Goal: Task Accomplishment & Management: Use online tool/utility

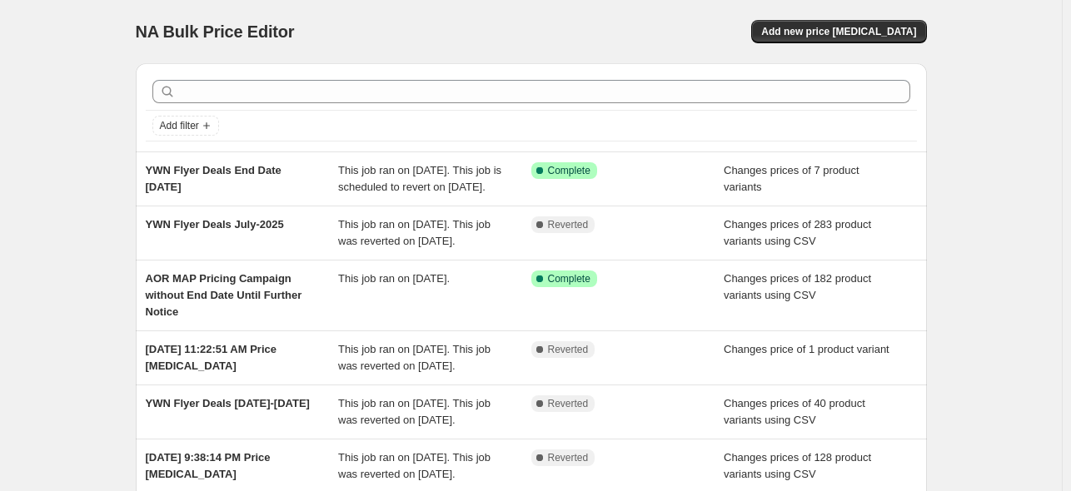
click at [633, 15] on div "NA Bulk Price Editor. This page is ready NA Bulk Price Editor Add new price [ME…" at bounding box center [531, 31] width 791 height 63
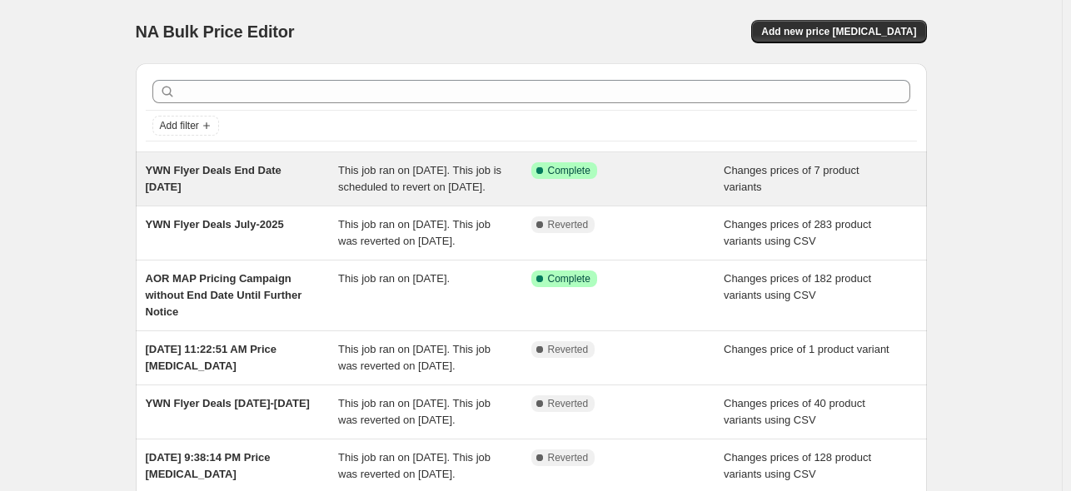
drag, startPoint x: 200, startPoint y: 190, endPoint x: 150, endPoint y: 172, distance: 52.9
click at [150, 172] on div "YWN Flyer Deals End Date Aug-22-2025" at bounding box center [242, 178] width 193 height 33
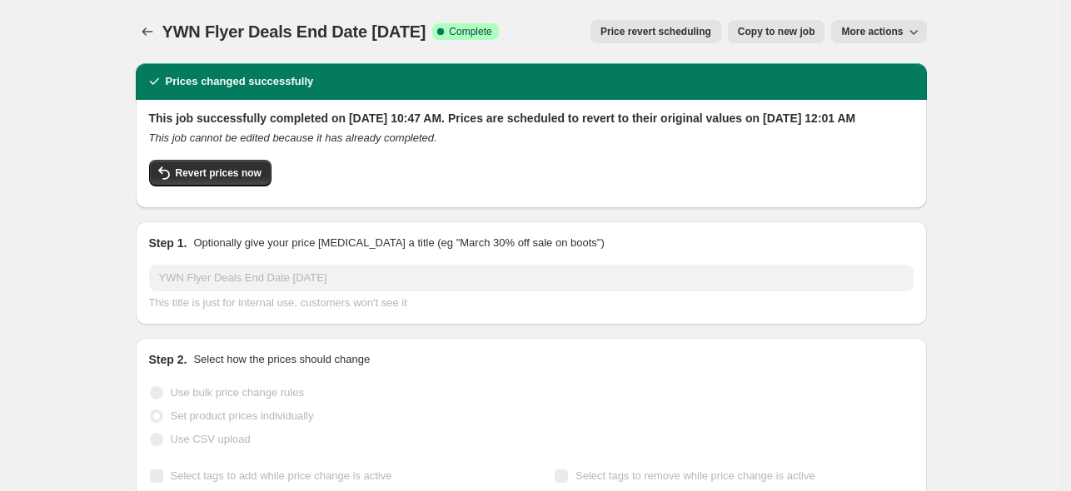
drag, startPoint x: 168, startPoint y: 33, endPoint x: 487, endPoint y: 26, distance: 319.0
click at [426, 26] on span "YWN Flyer Deals End Date Aug-22-2025" at bounding box center [294, 31] width 264 height 18
copy span "YWN Flyer Deals End Date Aug-22-2025"
click at [145, 32] on icon "Price change jobs" at bounding box center [147, 31] width 17 height 17
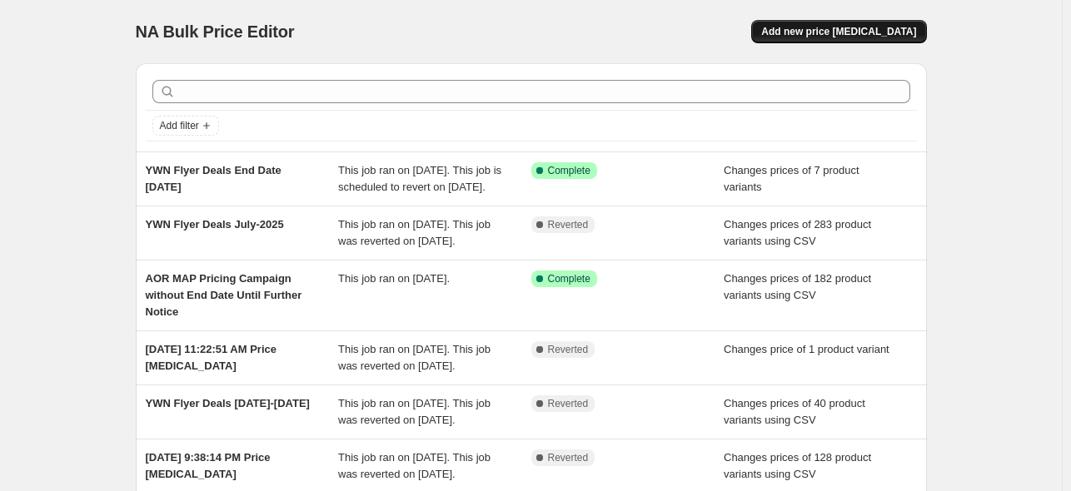
click at [876, 26] on span "Add new price change job" at bounding box center [838, 31] width 155 height 13
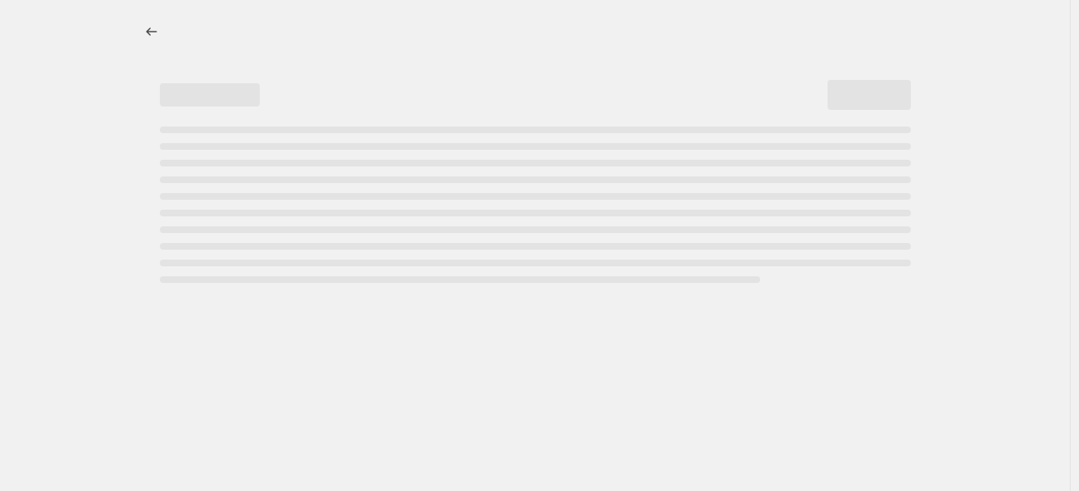
select select "percentage"
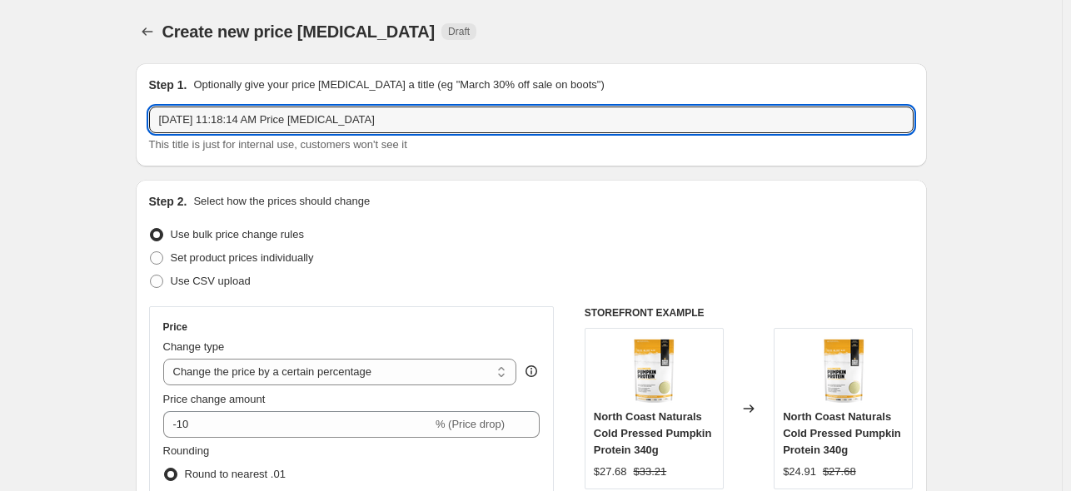
drag, startPoint x: 385, startPoint y: 122, endPoint x: 145, endPoint y: 127, distance: 240.7
click at [145, 127] on div "Step 1. Optionally give your price change job a title (eg "March 30% off sale o…" at bounding box center [531, 114] width 791 height 103
paste input "YWN Flyer Deals End Date Aug-22-2025"
drag, startPoint x: 340, startPoint y: 127, endPoint x: 350, endPoint y: 127, distance: 10.0
click at [340, 127] on input "YWN Flyer Deals End Date Aug-22-2025" at bounding box center [531, 120] width 764 height 27
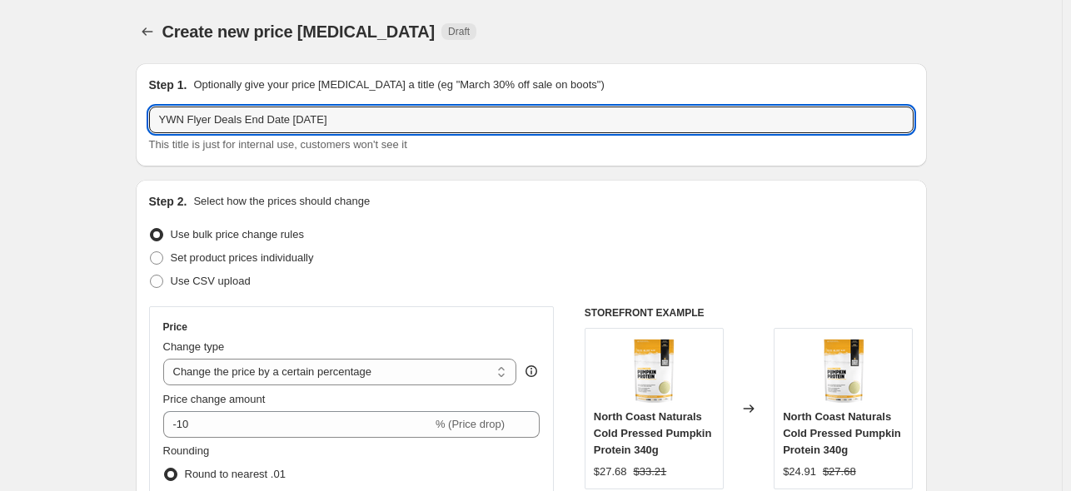
type input "YWN Flyer Deals End Date Aug-29-2025"
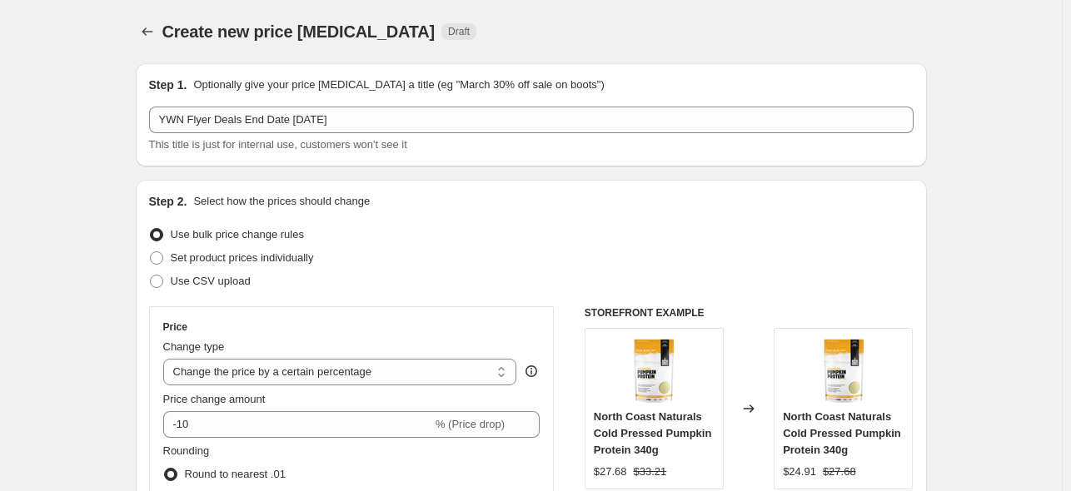
click at [160, 256] on span at bounding box center [156, 257] width 13 height 13
click at [151, 252] on input "Set product prices individually" at bounding box center [150, 251] width 1 height 1
radio input "true"
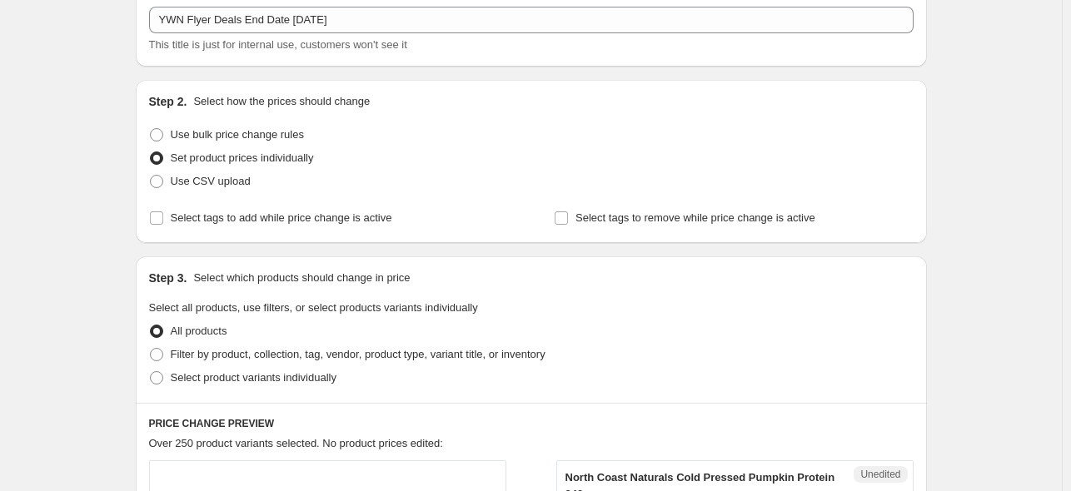
scroll to position [250, 0]
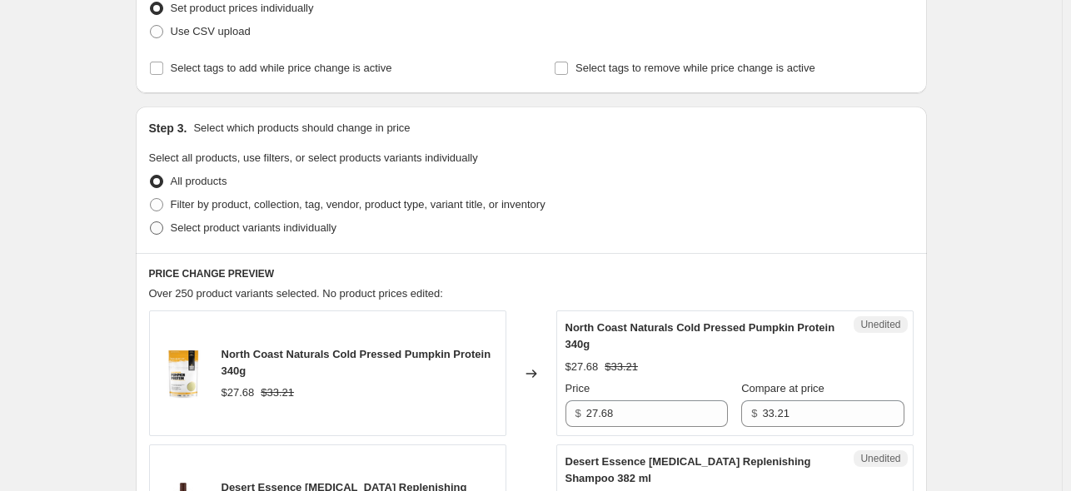
click at [160, 230] on span at bounding box center [156, 227] width 13 height 13
click at [151, 222] on input "Select product variants individually" at bounding box center [150, 221] width 1 height 1
radio input "true"
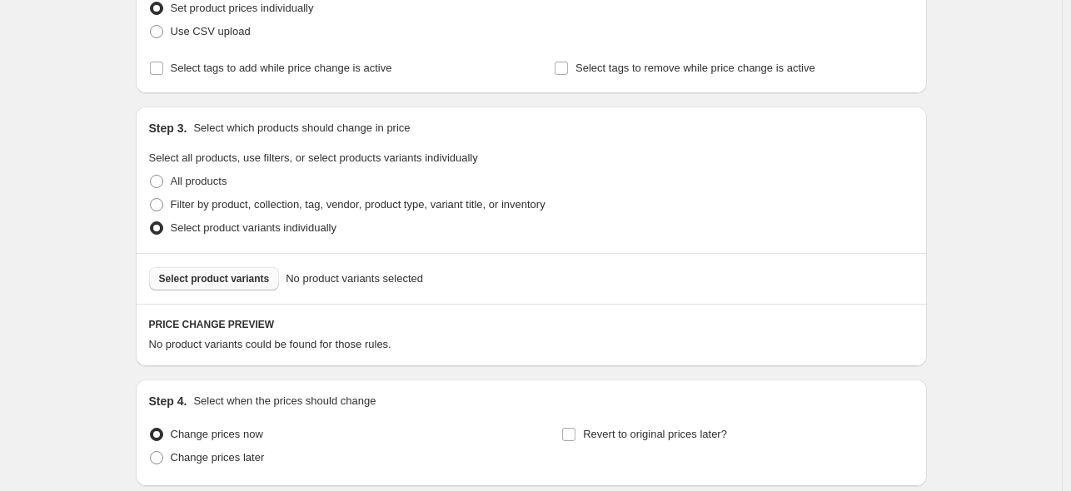
click at [244, 281] on span "Select product variants" at bounding box center [214, 278] width 111 height 13
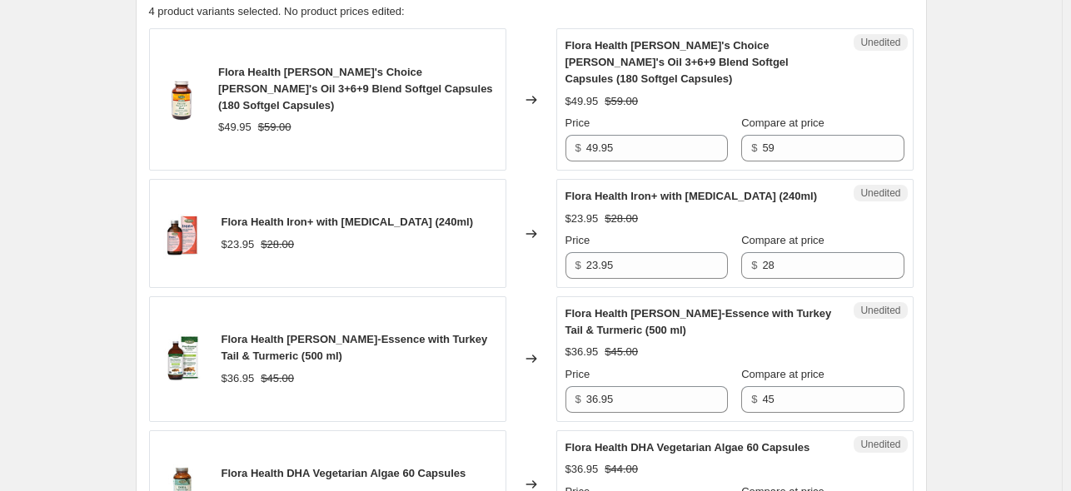
scroll to position [666, 0]
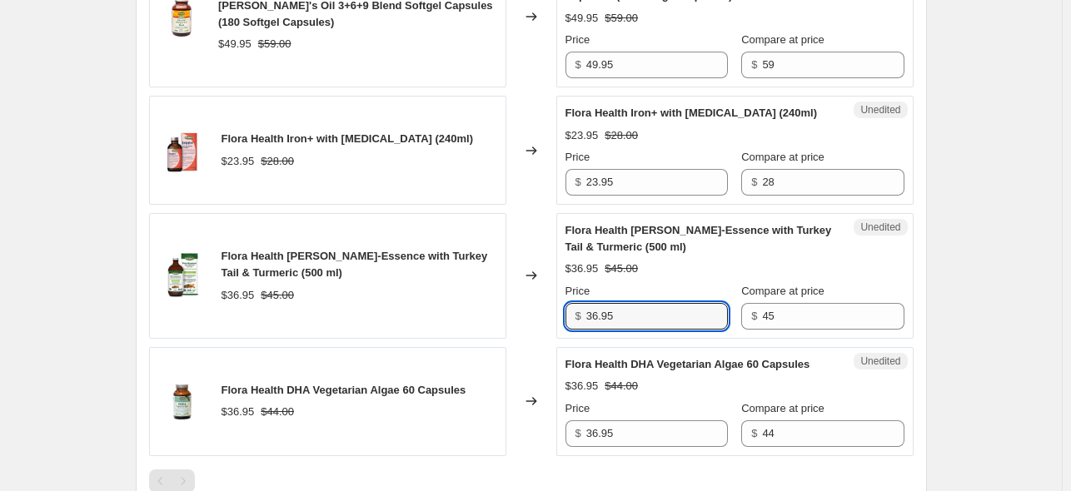
drag, startPoint x: 632, startPoint y: 304, endPoint x: 523, endPoint y: 293, distance: 109.6
click at [523, 293] on div "Flora Health Flor-Essence with Turkey Tail & Turmeric (500 ml) $36.95 $45.00 Ch…" at bounding box center [531, 276] width 764 height 126
paste input "1.41"
type input "31.41"
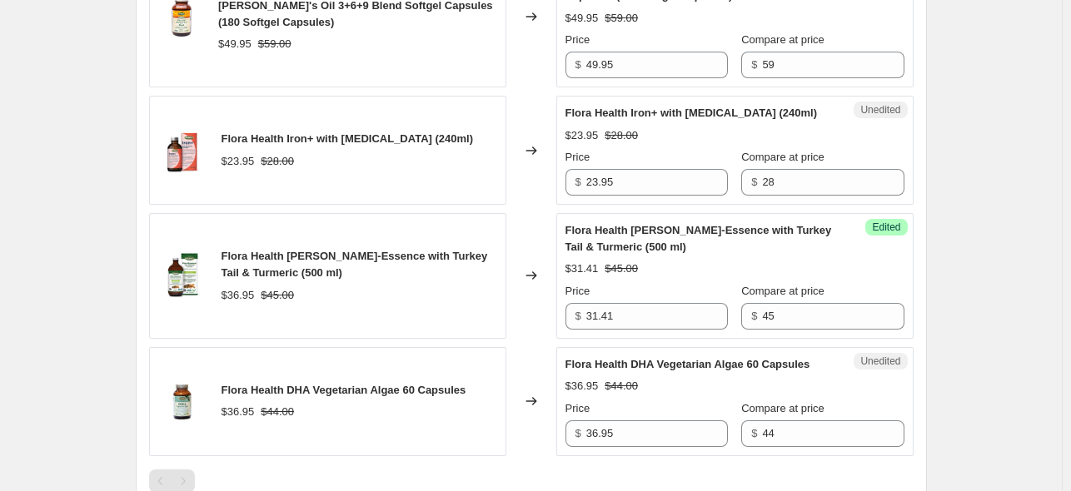
scroll to position [583, 0]
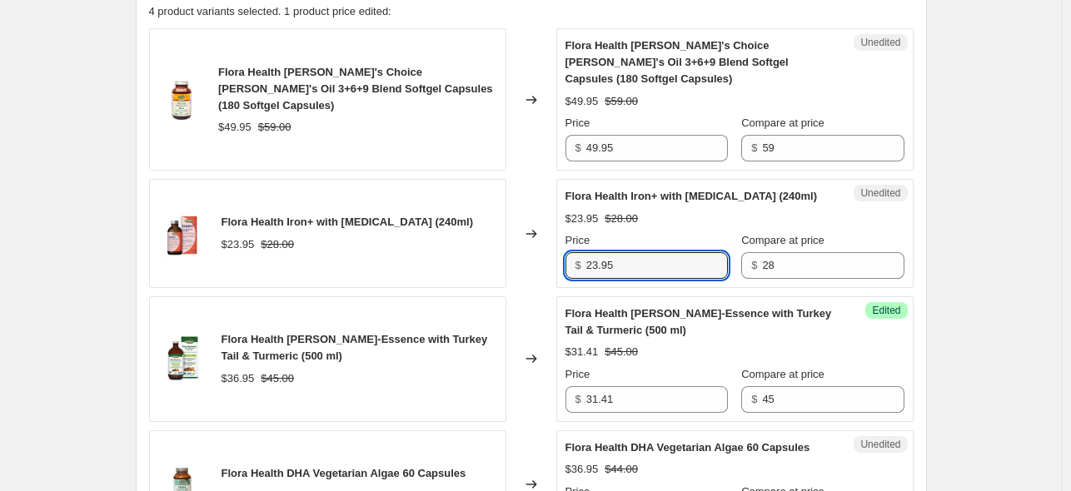
drag, startPoint x: 639, startPoint y: 244, endPoint x: 563, endPoint y: 243, distance: 76.6
click at [563, 243] on div "Unedited Flora Health Iron+ with B-Vitamin Complex (240ml) $23.95 $28.00 Price …" at bounding box center [734, 233] width 357 height 109
paste input "19.16"
type input "19.16"
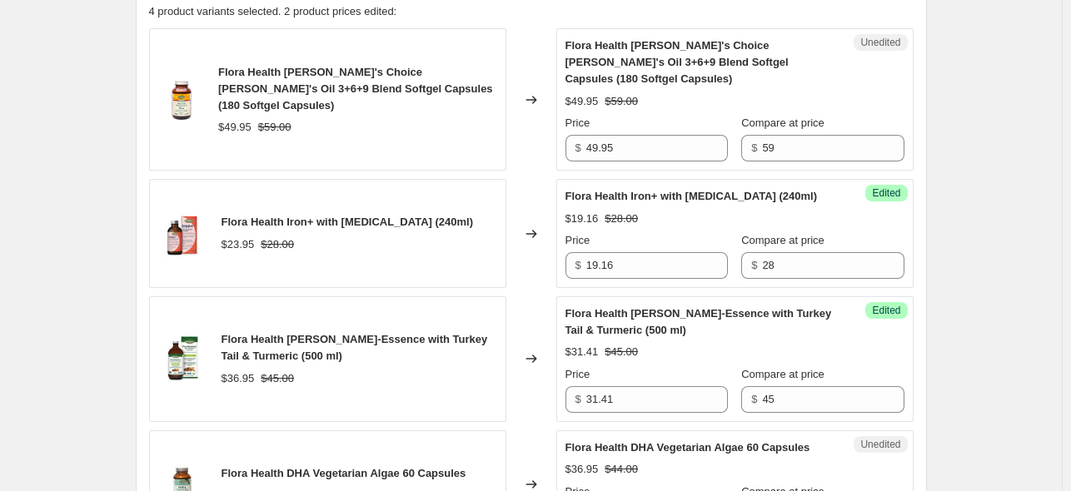
scroll to position [749, 0]
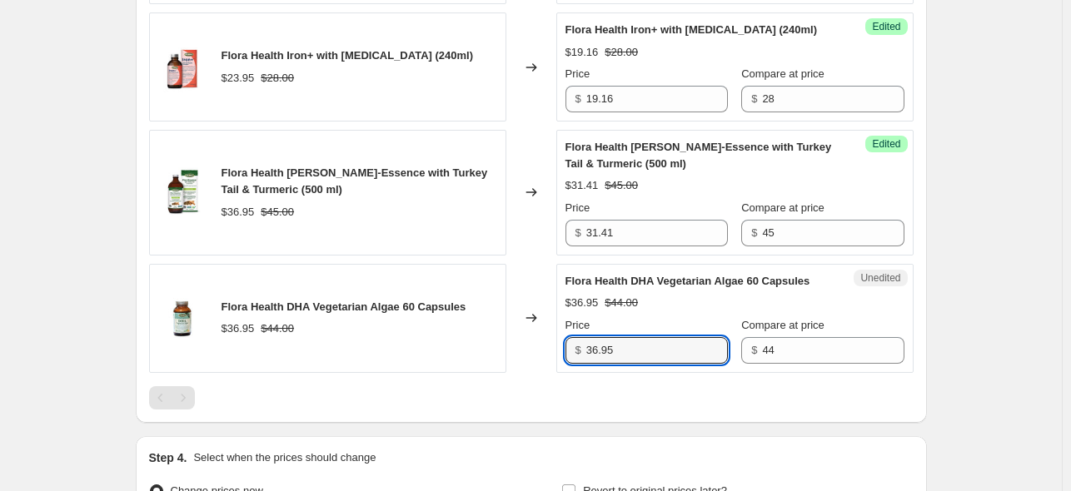
drag, startPoint x: 630, startPoint y: 330, endPoint x: 574, endPoint y: 331, distance: 56.6
click at [574, 337] on div "$ 36.95" at bounding box center [646, 350] width 162 height 27
paste input "1.41"
type input "31.41"
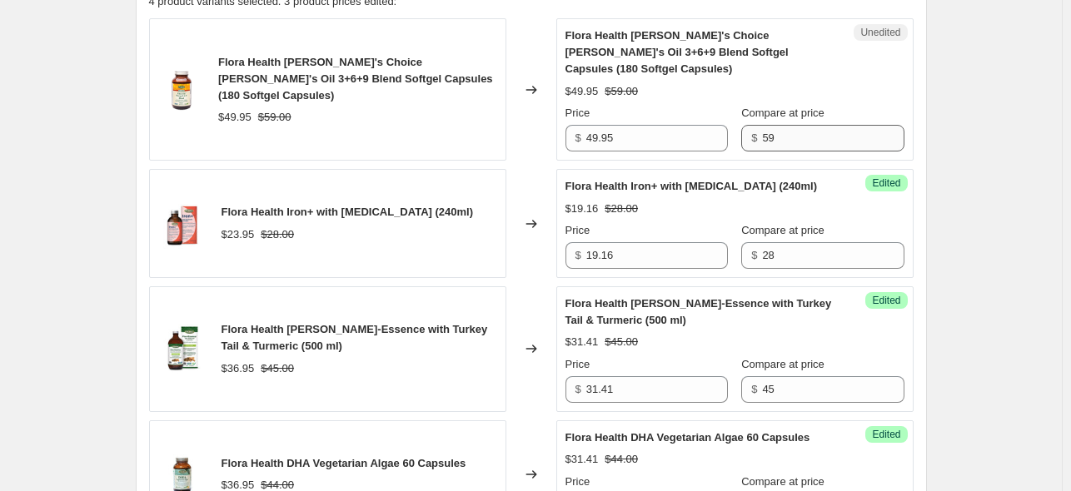
scroll to position [583, 0]
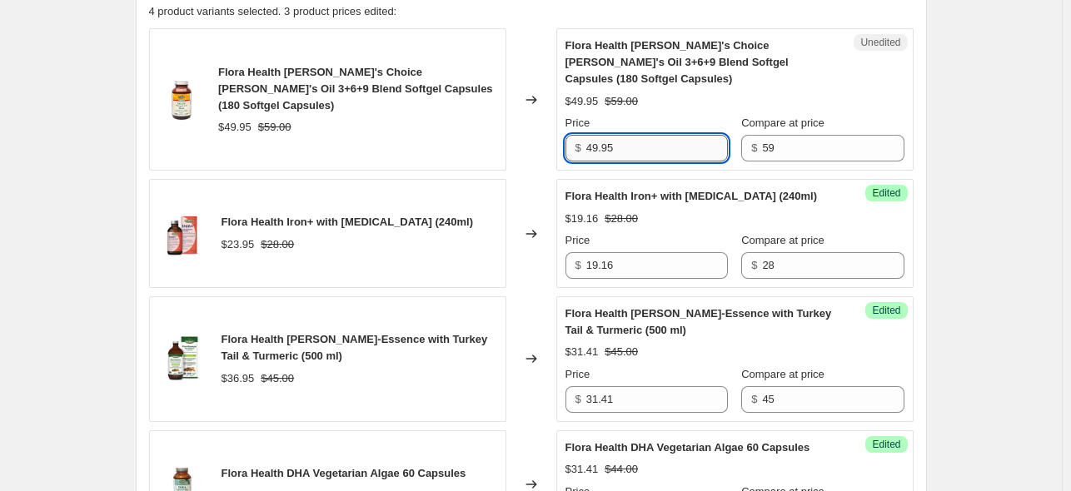
drag, startPoint x: 654, startPoint y: 135, endPoint x: 669, endPoint y: 136, distance: 15.0
click at [654, 135] on input "49.95" at bounding box center [657, 148] width 142 height 27
drag, startPoint x: 673, startPoint y: 136, endPoint x: 573, endPoint y: 132, distance: 100.0
click at [573, 135] on div "$ 49.95" at bounding box center [646, 148] width 162 height 27
paste input "39.96"
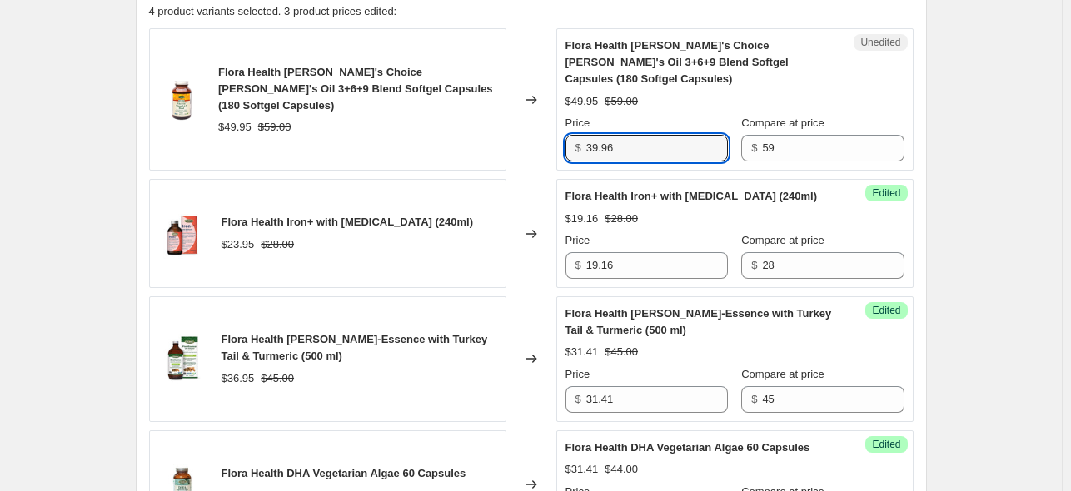
type input "39.96"
click at [986, 179] on div "Create new price change job. This page is ready Create new price change job Dra…" at bounding box center [531, 132] width 1062 height 1430
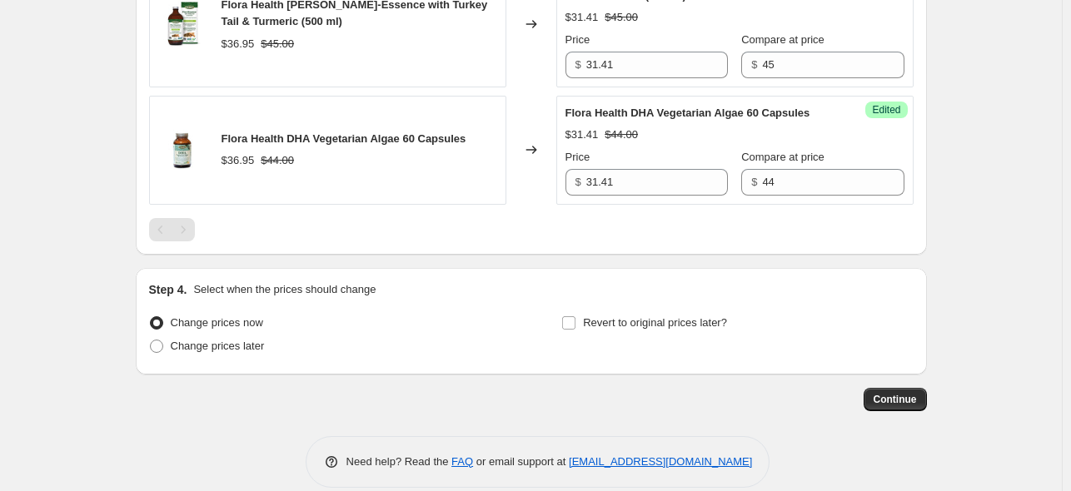
scroll to position [919, 0]
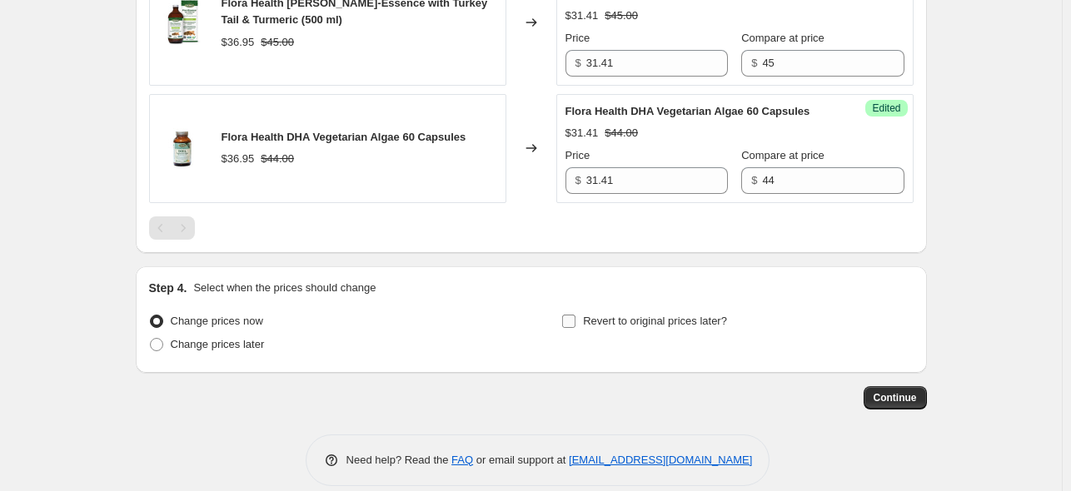
click at [570, 315] on input "Revert to original prices later?" at bounding box center [568, 321] width 13 height 13
checkbox input "true"
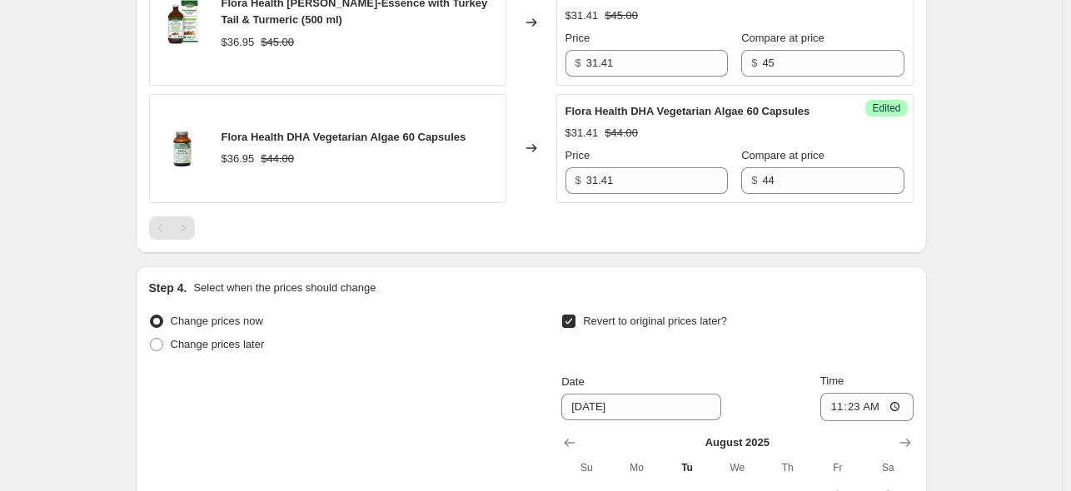
scroll to position [1086, 0]
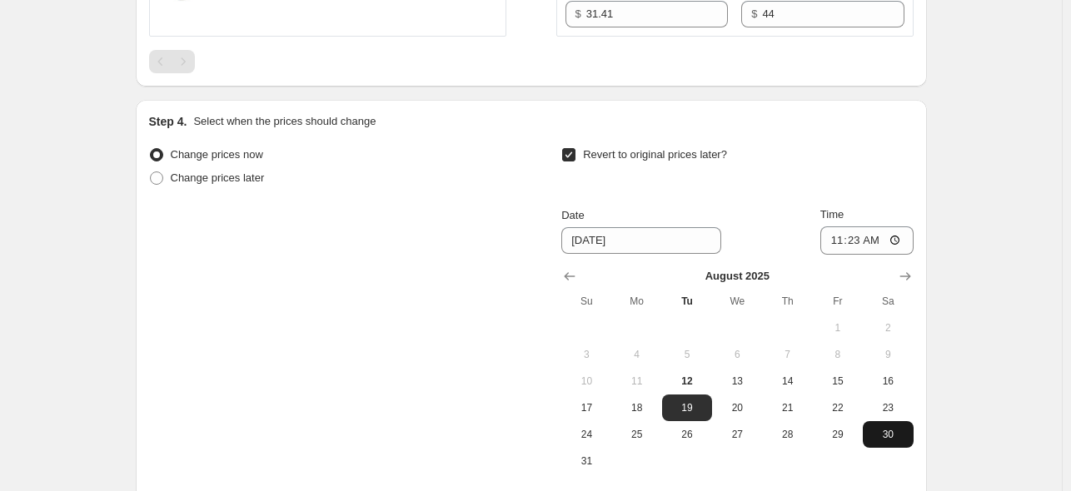
click at [886, 428] on span "30" at bounding box center [887, 434] width 37 height 13
type input "8/30/2025"
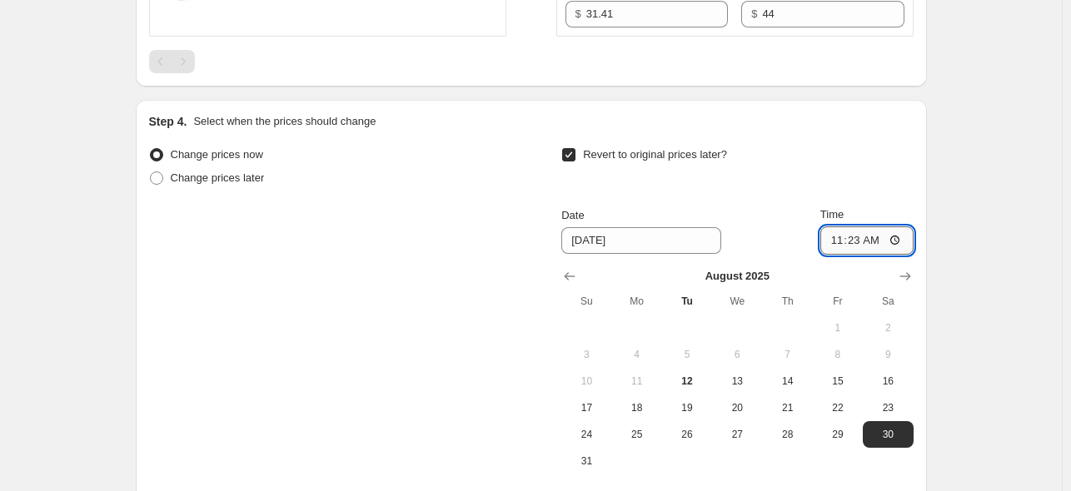
click at [838, 226] on input "11:23" at bounding box center [866, 240] width 93 height 28
type input "00:01"
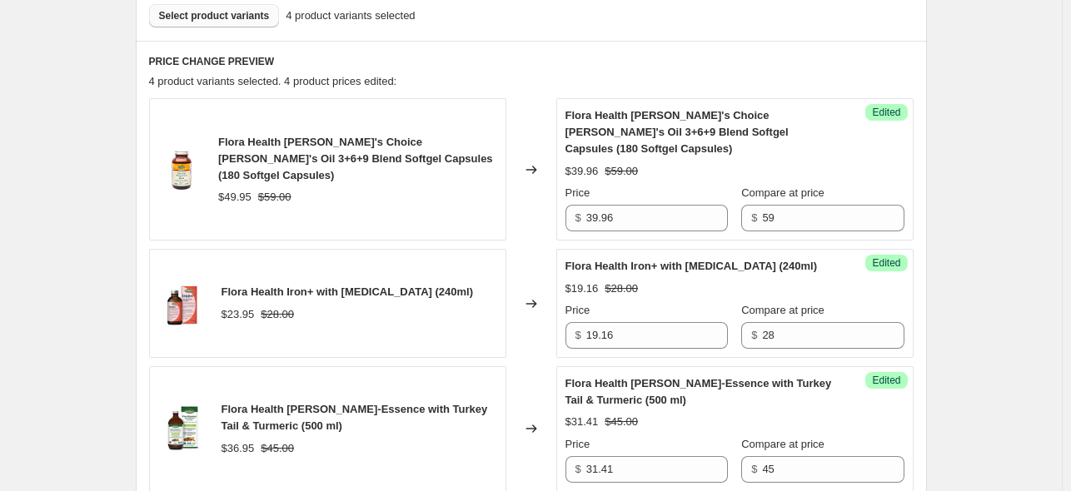
scroll to position [503, 0]
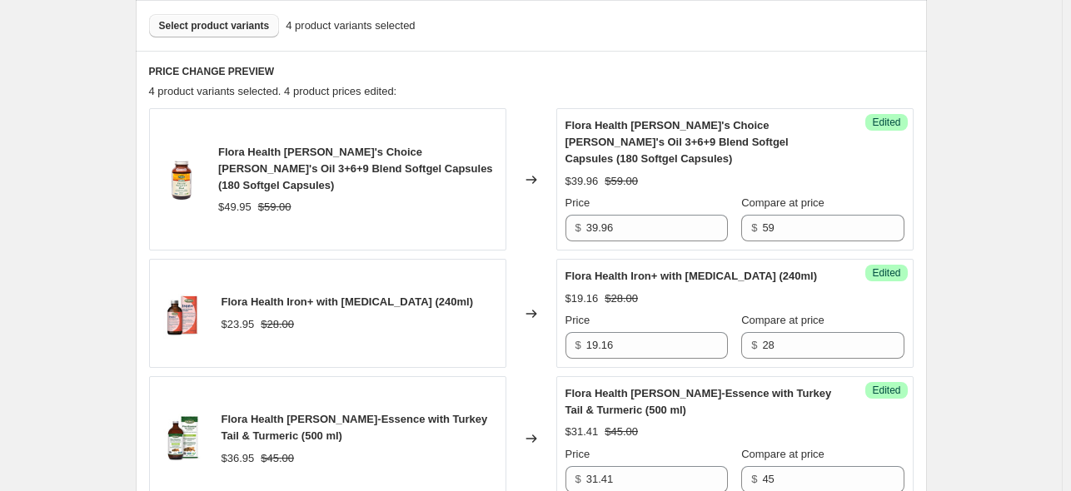
click at [973, 287] on div "Create new price change job. This page is ready Create new price change job Dra…" at bounding box center [531, 368] width 1062 height 1742
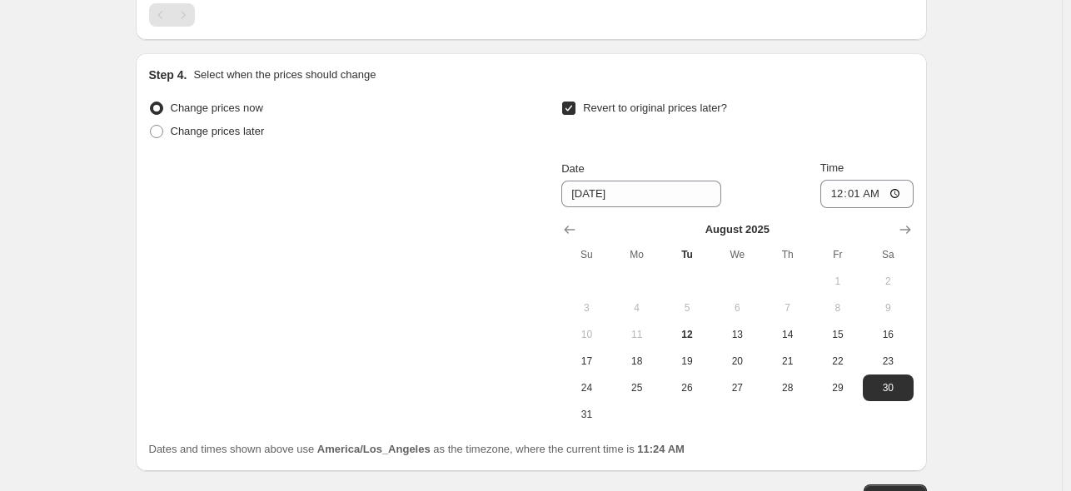
scroll to position [1169, 0]
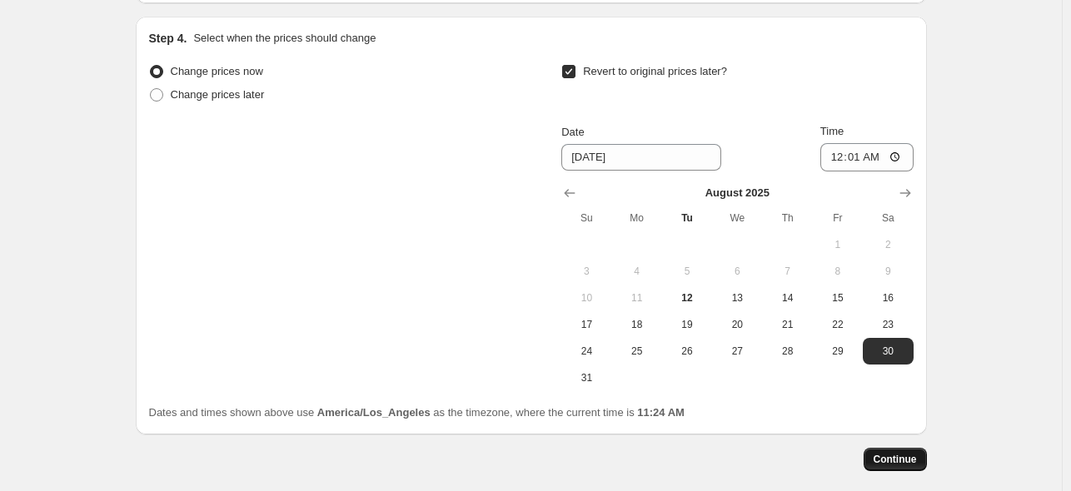
click at [907, 453] on span "Continue" at bounding box center [894, 459] width 43 height 13
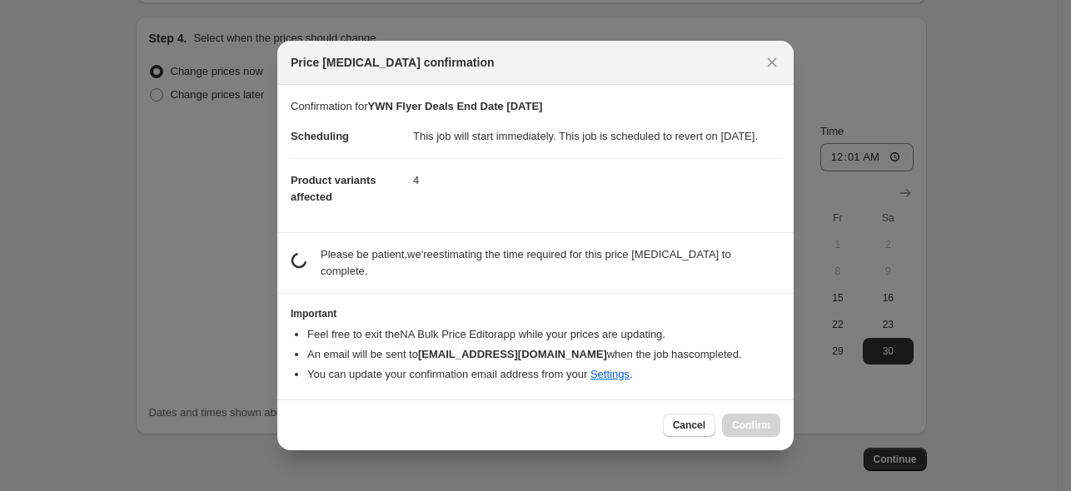
scroll to position [0, 0]
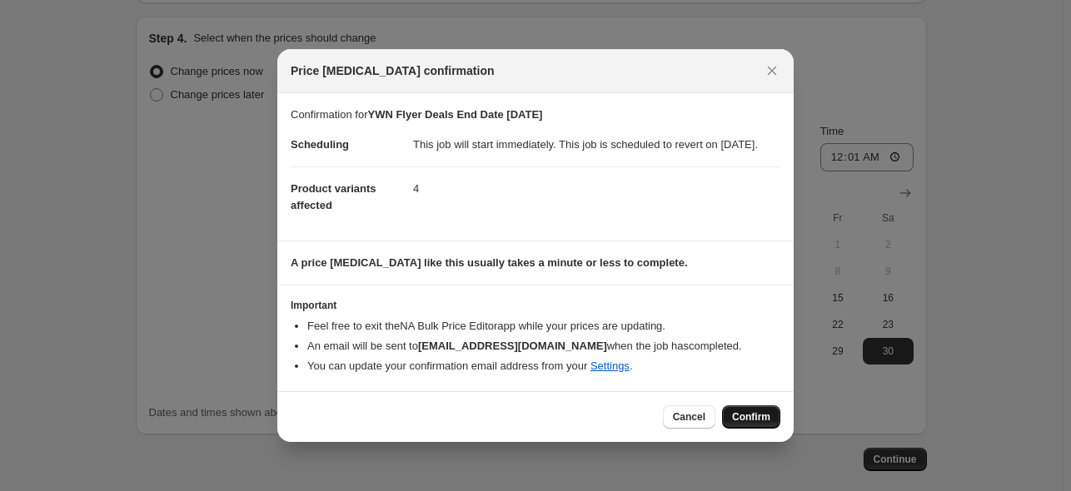
click at [752, 424] on span "Confirm" at bounding box center [751, 416] width 38 height 13
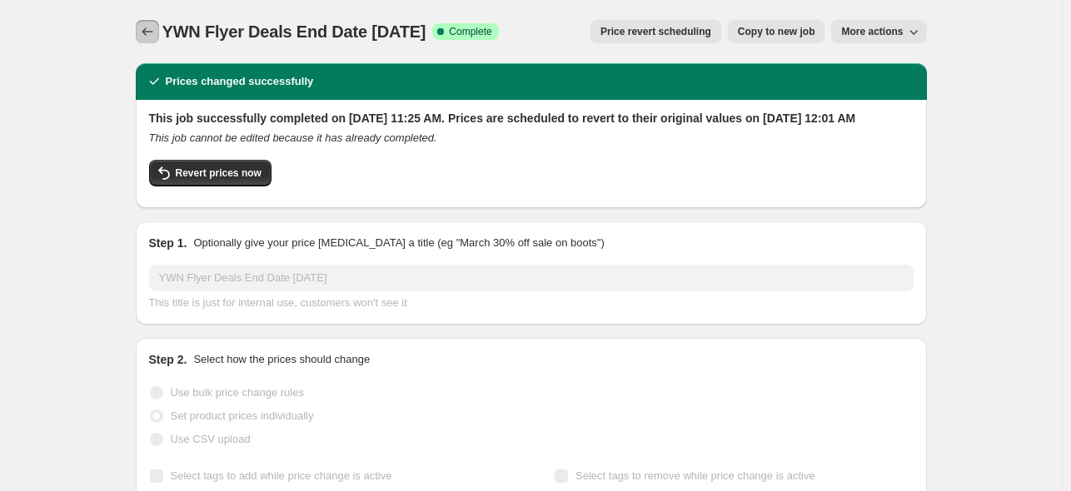
click at [152, 32] on icon "Price change jobs" at bounding box center [147, 31] width 17 height 17
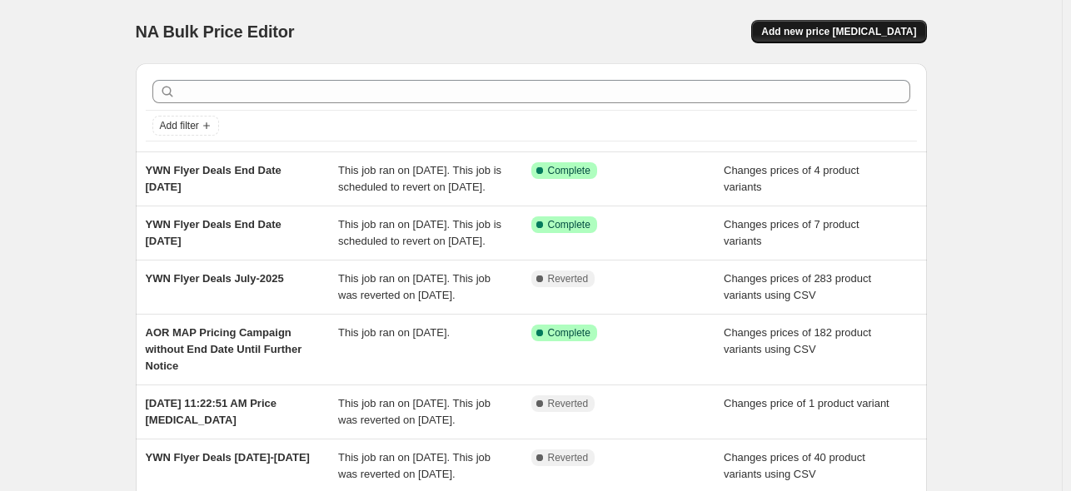
click at [823, 27] on span "Add new price change job" at bounding box center [838, 31] width 155 height 13
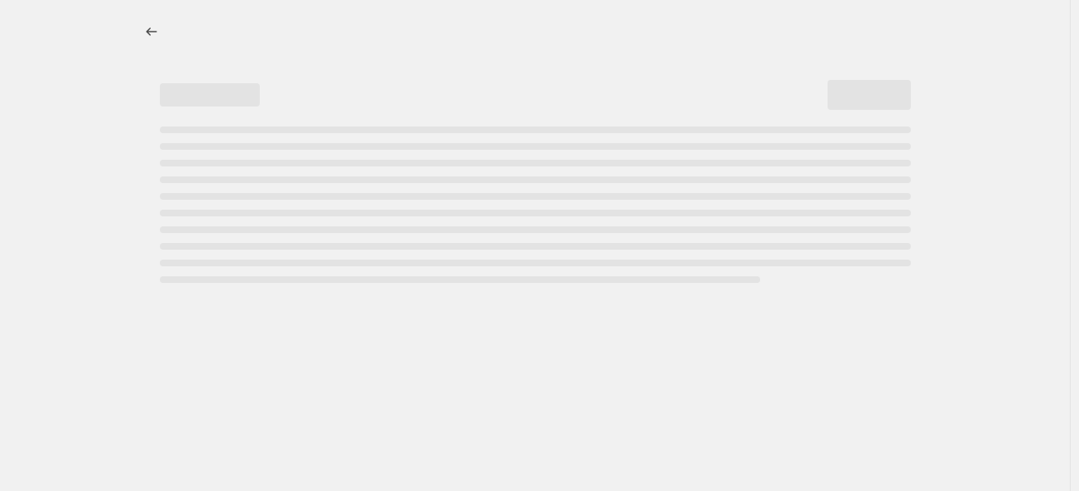
select select "percentage"
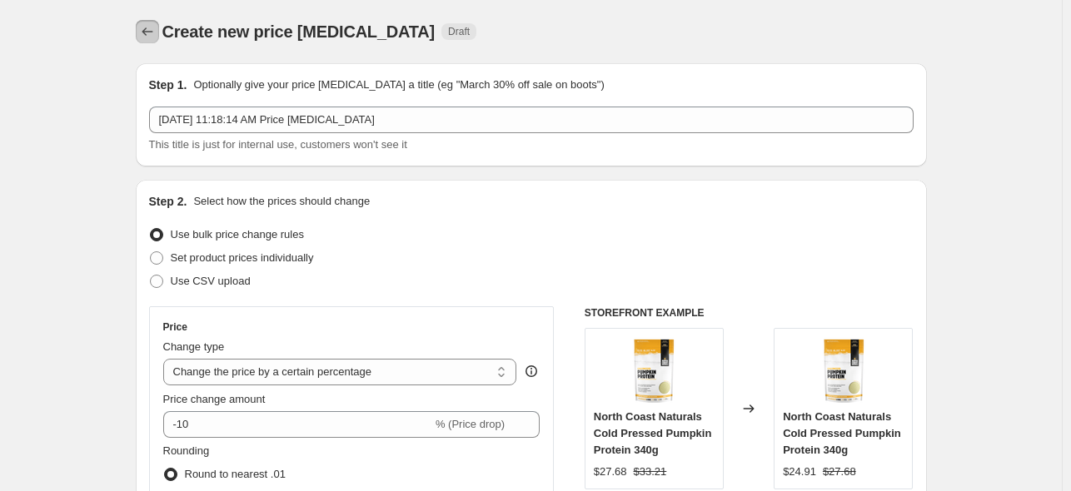
click at [146, 32] on icon "Price change jobs" at bounding box center [147, 31] width 17 height 17
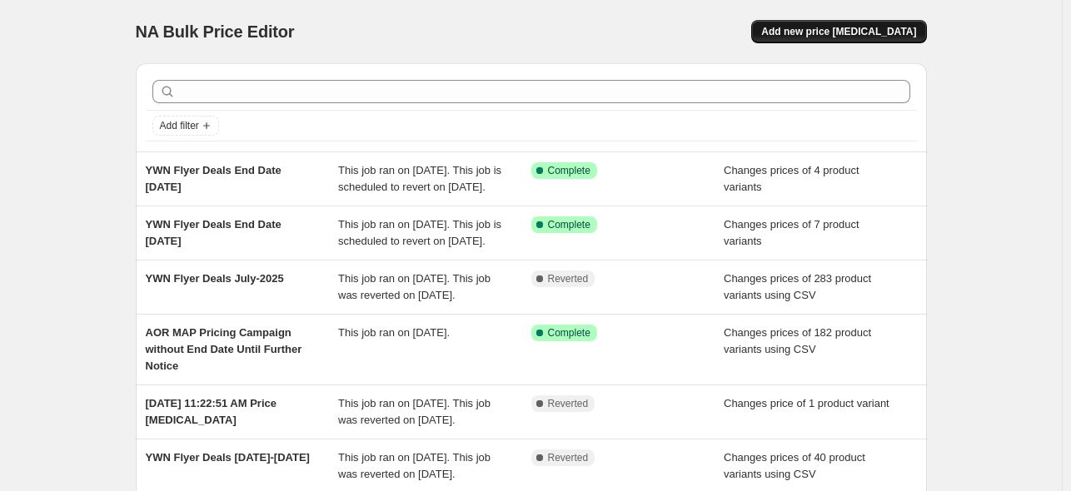
click at [824, 26] on span "Add new price change job" at bounding box center [838, 31] width 155 height 13
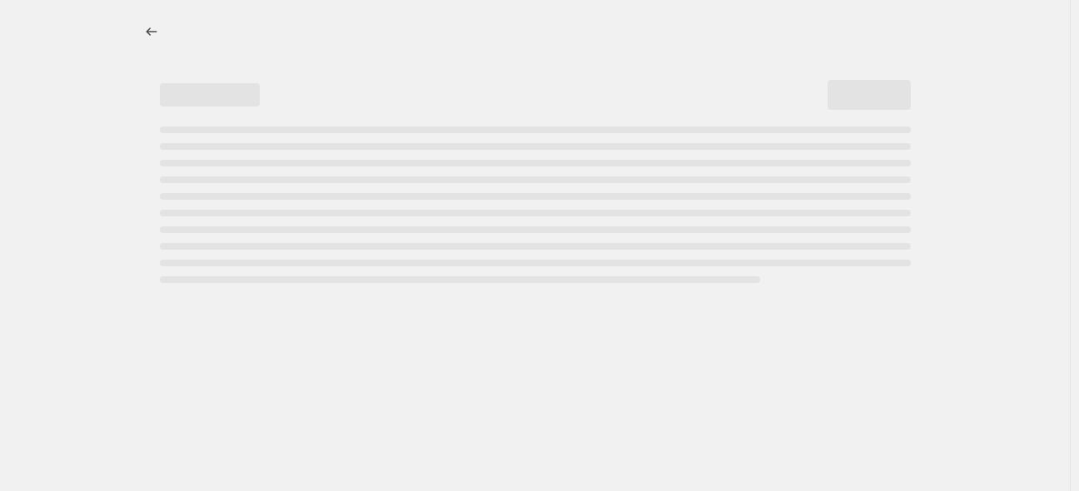
select select "percentage"
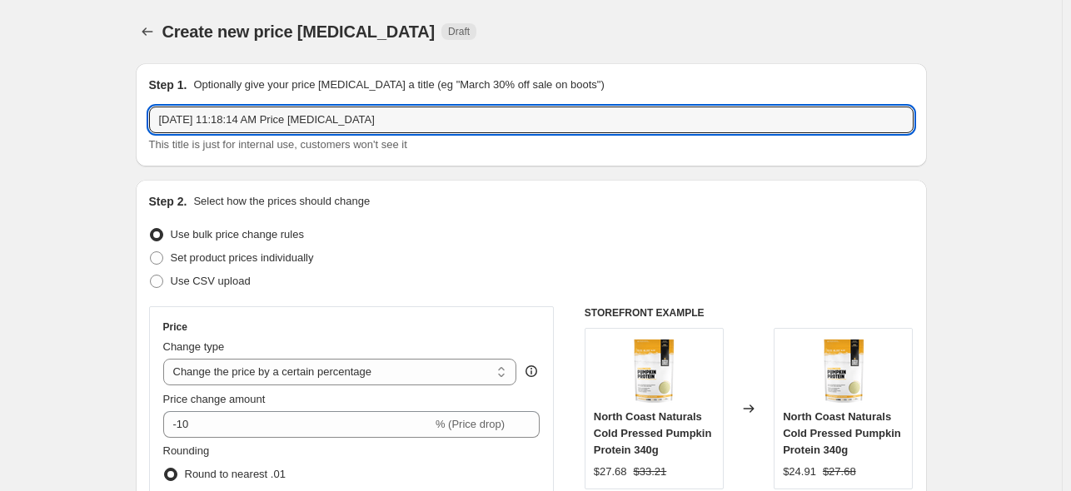
drag, startPoint x: 405, startPoint y: 126, endPoint x: 110, endPoint y: 113, distance: 295.8
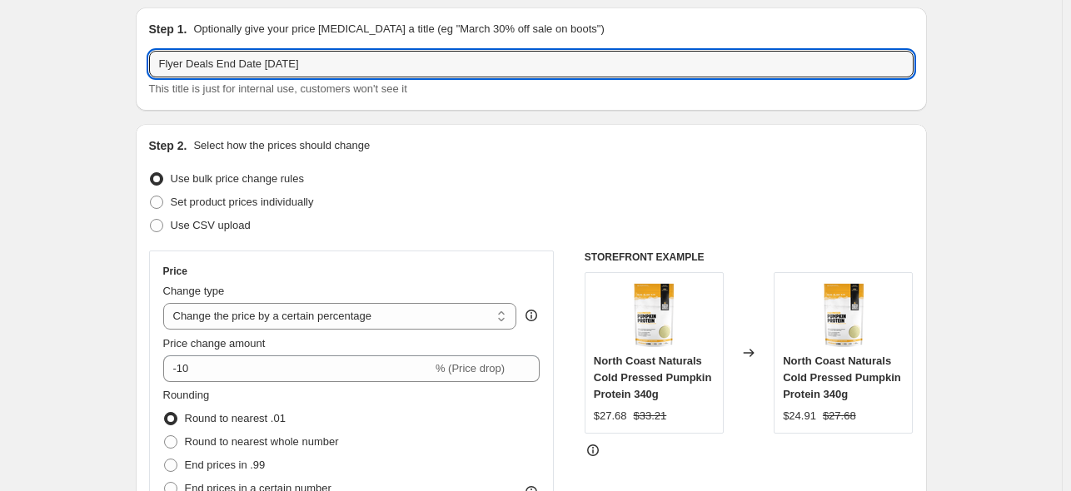
scroll to position [83, 0]
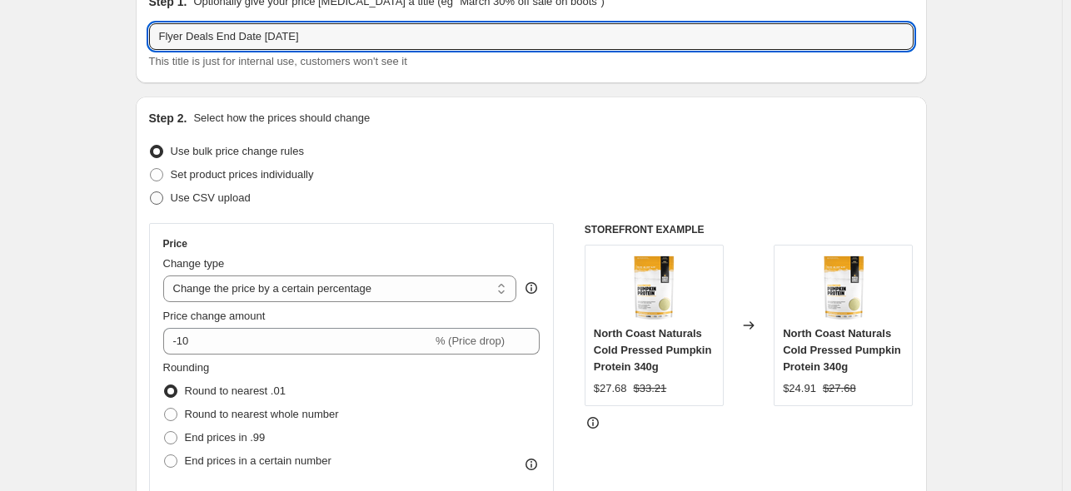
type input "Flyer Deals End Date Aug-31-2025"
click at [163, 196] on span at bounding box center [156, 197] width 13 height 13
click at [151, 192] on input "Use CSV upload" at bounding box center [150, 191] width 1 height 1
radio input "true"
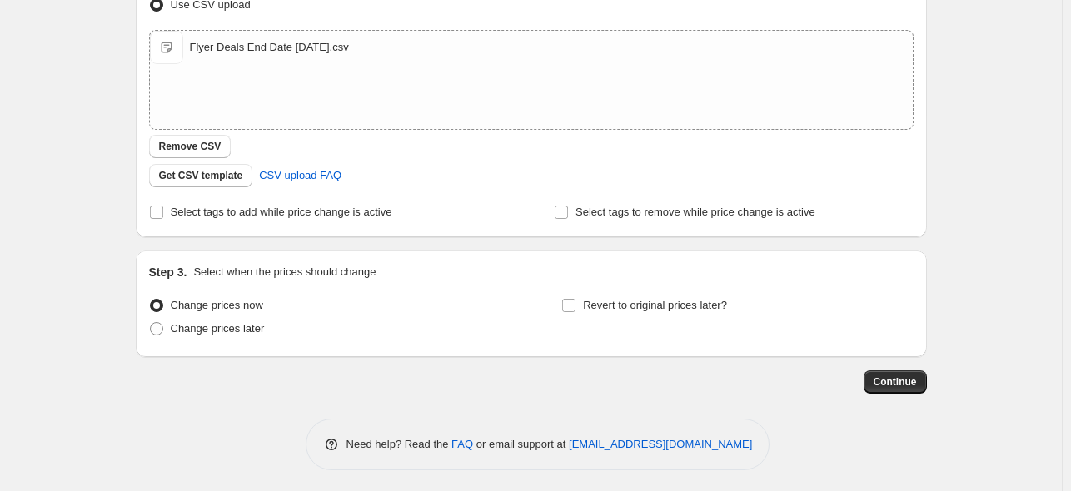
scroll to position [280, 0]
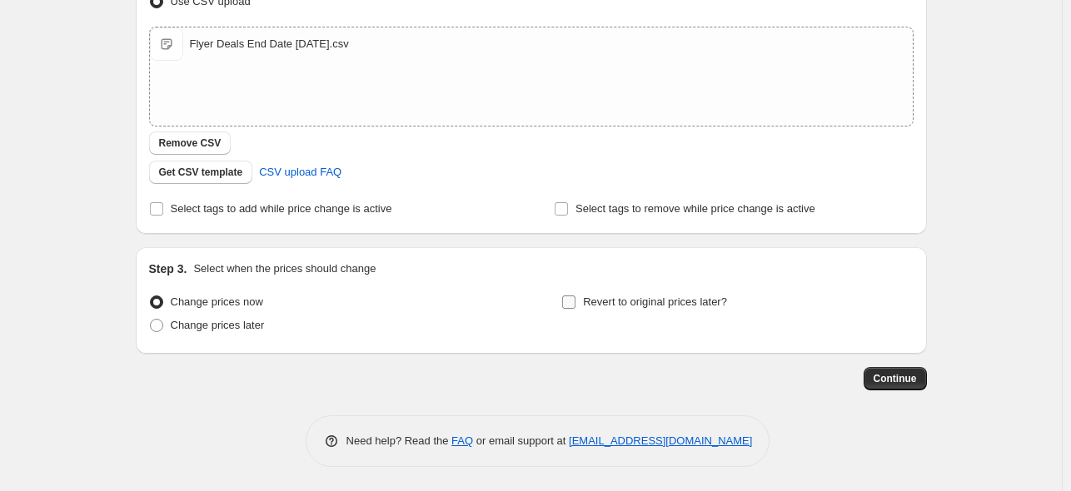
click at [574, 302] on input "Revert to original prices later?" at bounding box center [568, 302] width 13 height 13
checkbox input "true"
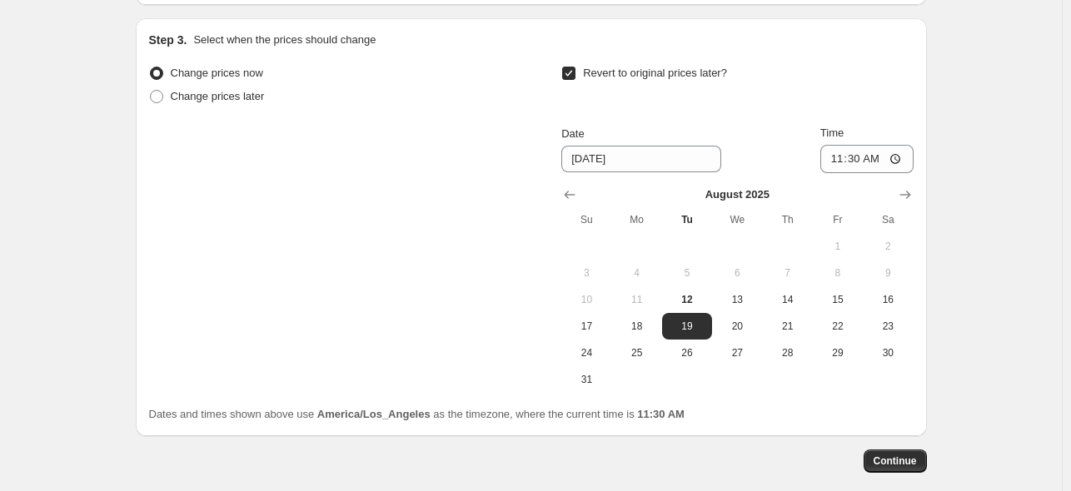
scroll to position [591, 0]
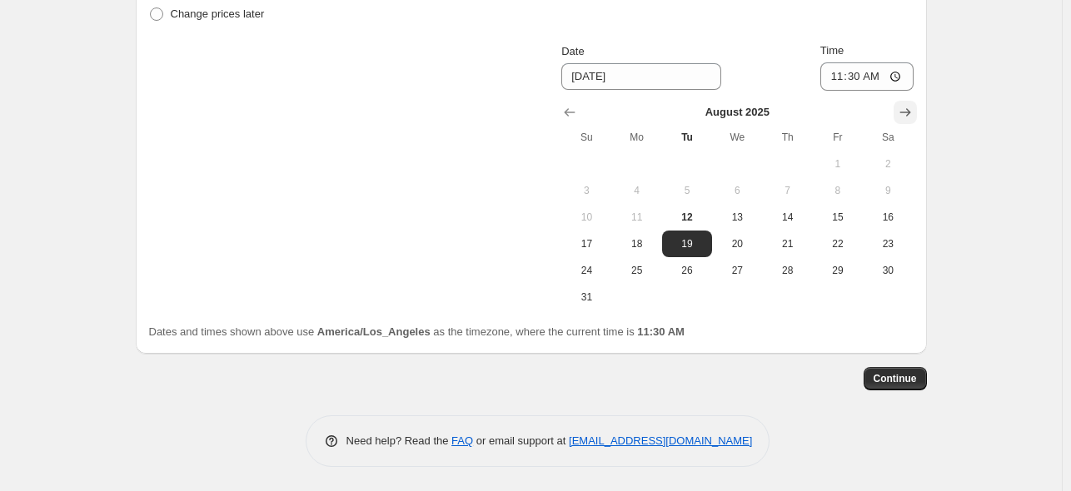
click at [917, 102] on button "Show next month, September 2025" at bounding box center [904, 112] width 23 height 23
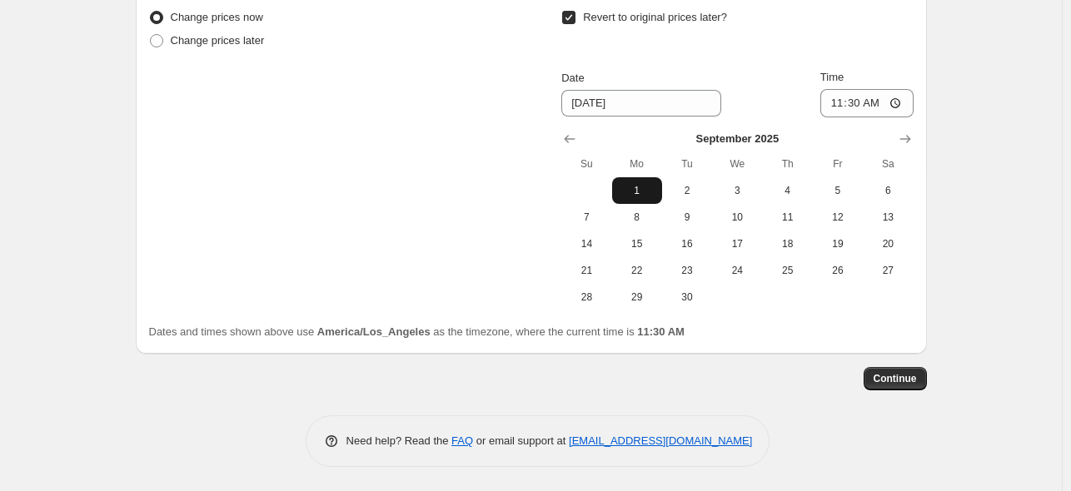
click at [643, 186] on span "1" at bounding box center [637, 190] width 37 height 13
type input "9/1/2025"
click at [838, 102] on input "11:30" at bounding box center [866, 103] width 93 height 28
type input "00:01"
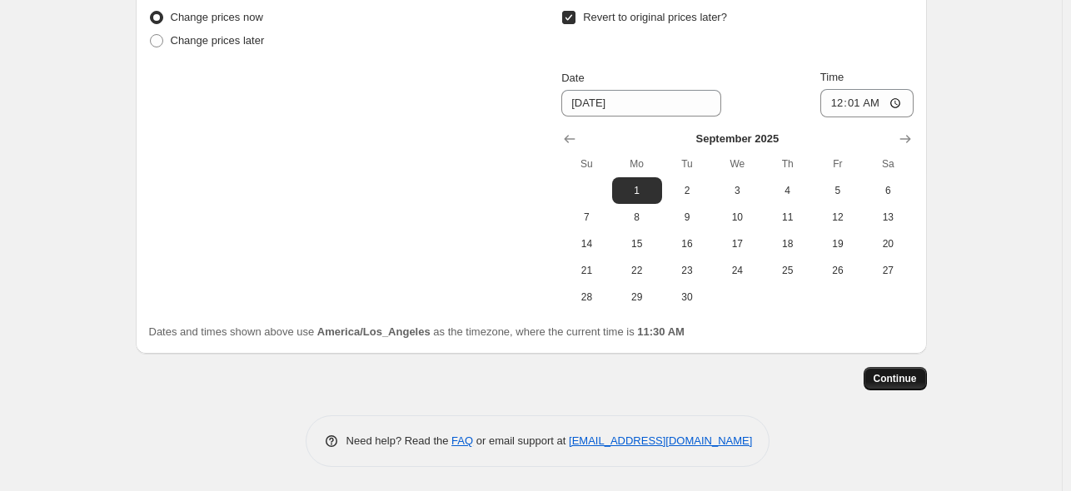
click at [900, 383] on span "Continue" at bounding box center [894, 378] width 43 height 13
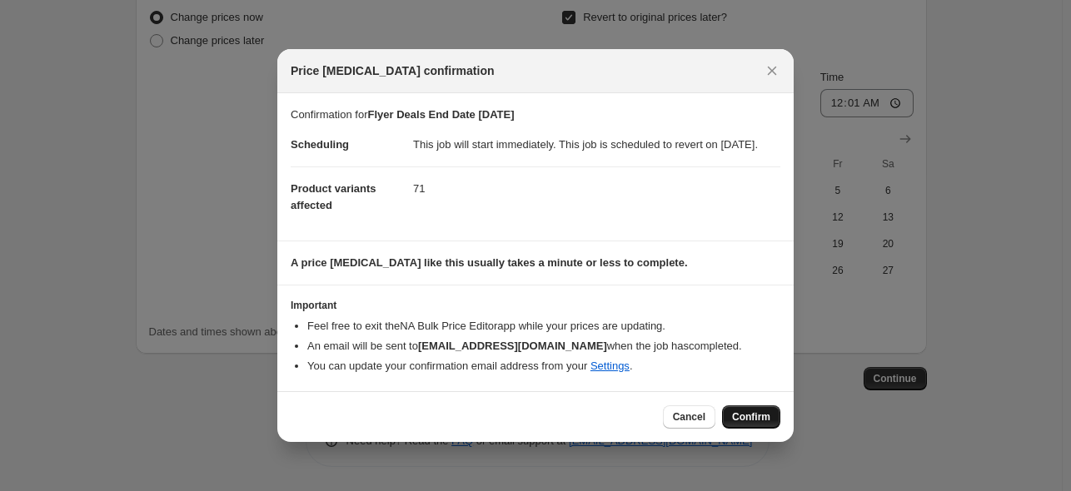
click at [759, 424] on span "Confirm" at bounding box center [751, 416] width 38 height 13
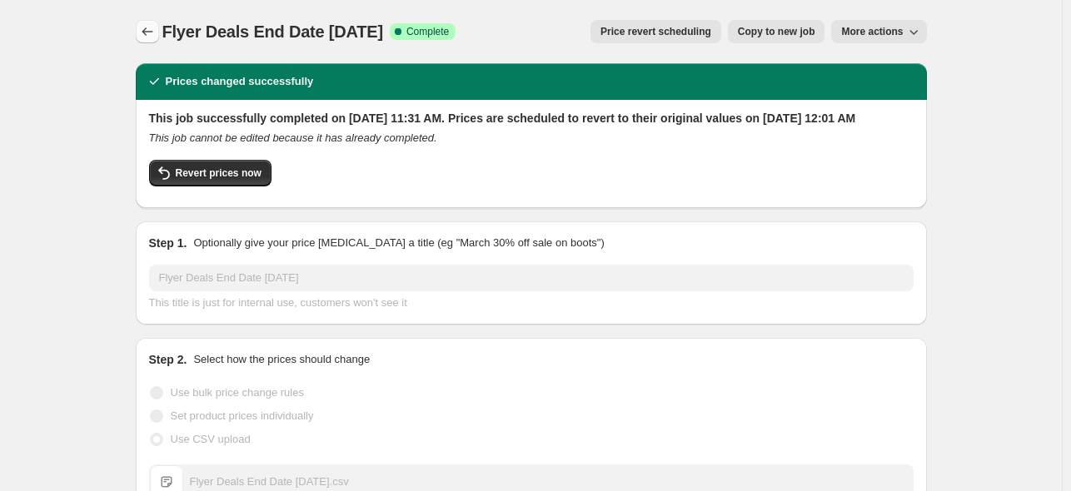
click at [148, 37] on icon "Price change jobs" at bounding box center [147, 31] width 17 height 17
